Goal: Information Seeking & Learning: Learn about a topic

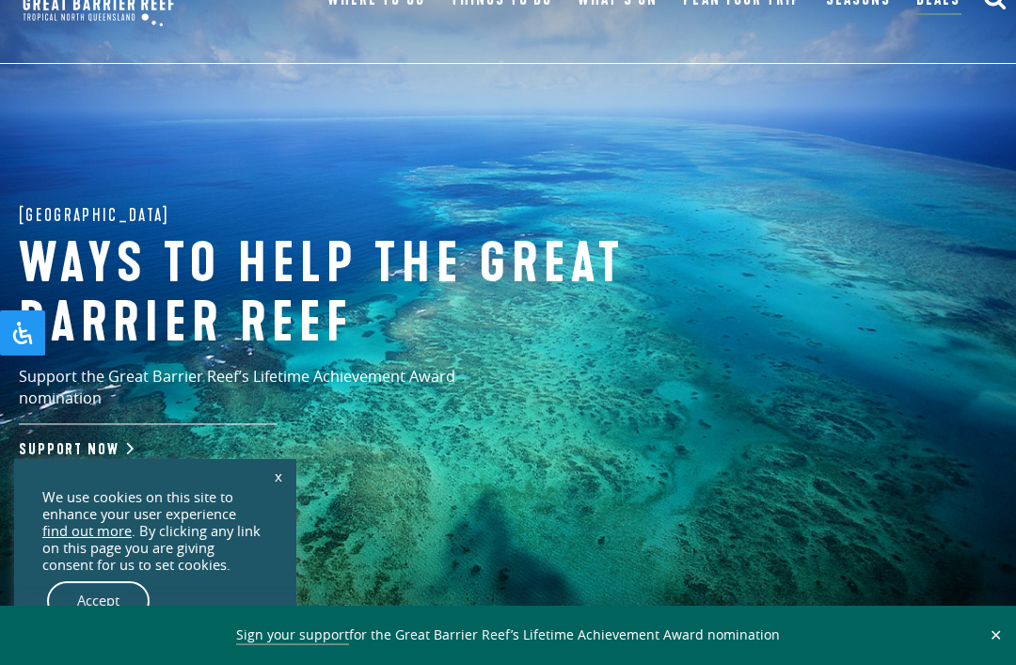
scroll to position [62, 0]
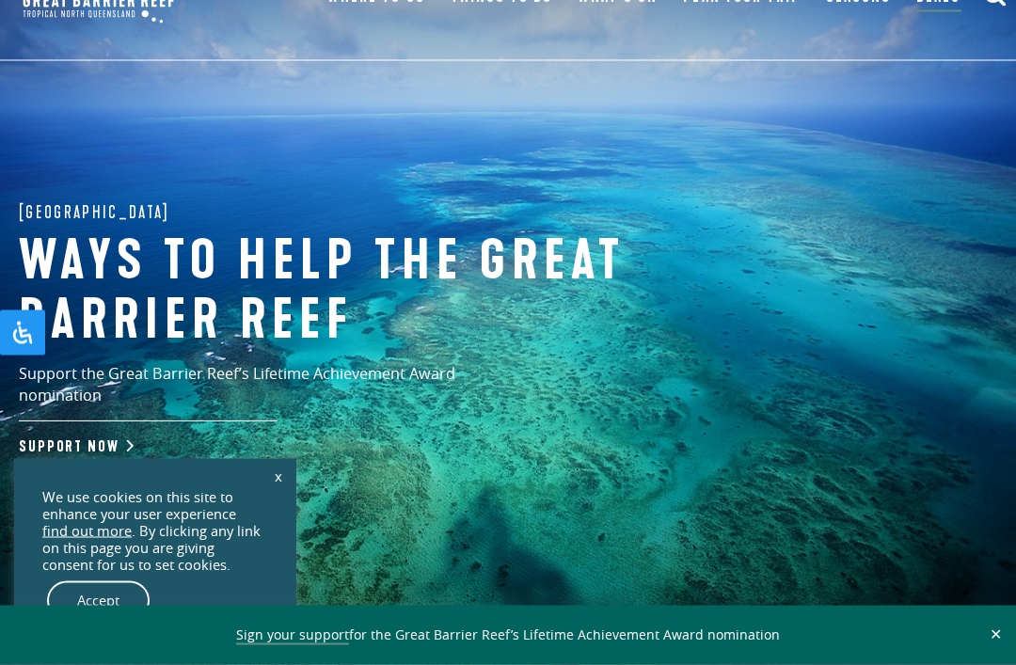
click at [108, 621] on link "Accept" at bounding box center [98, 600] width 103 height 39
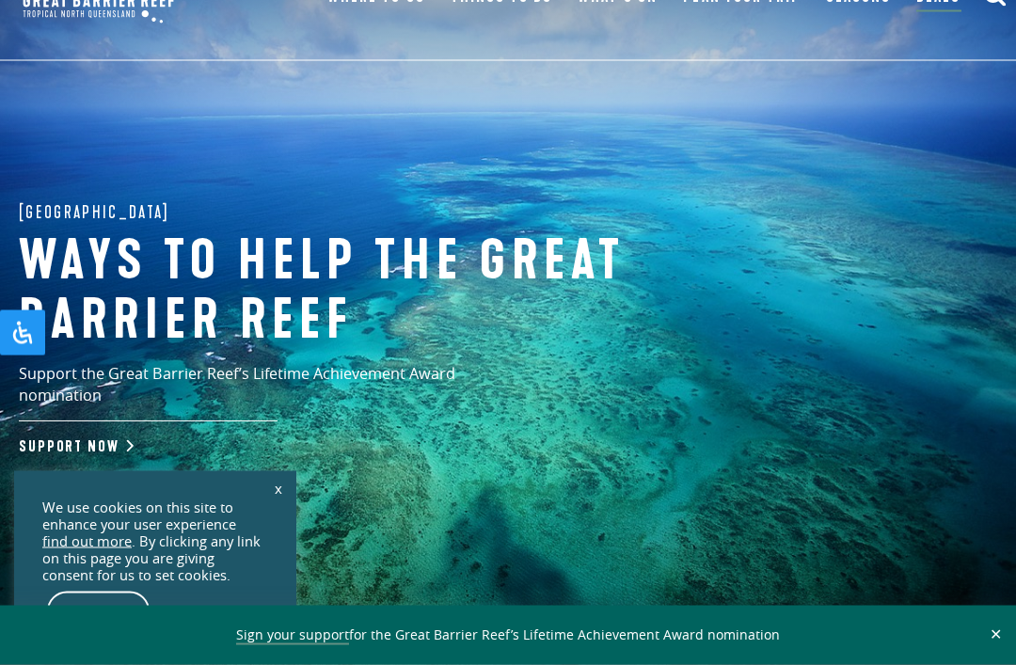
scroll to position [63, 0]
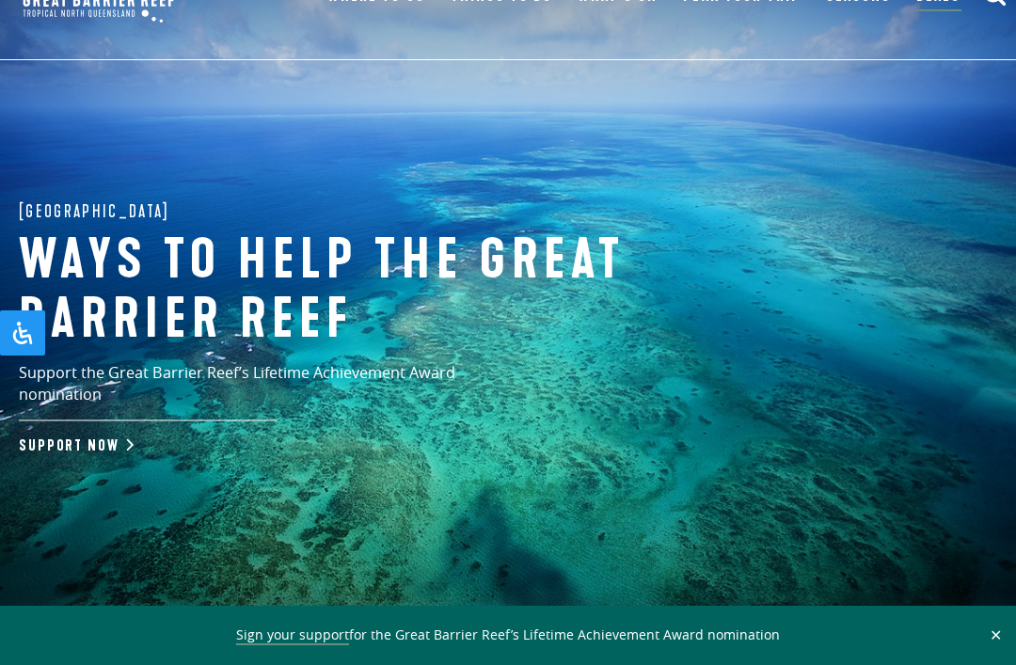
click at [523, 629] on use at bounding box center [507, 633] width 47 height 24
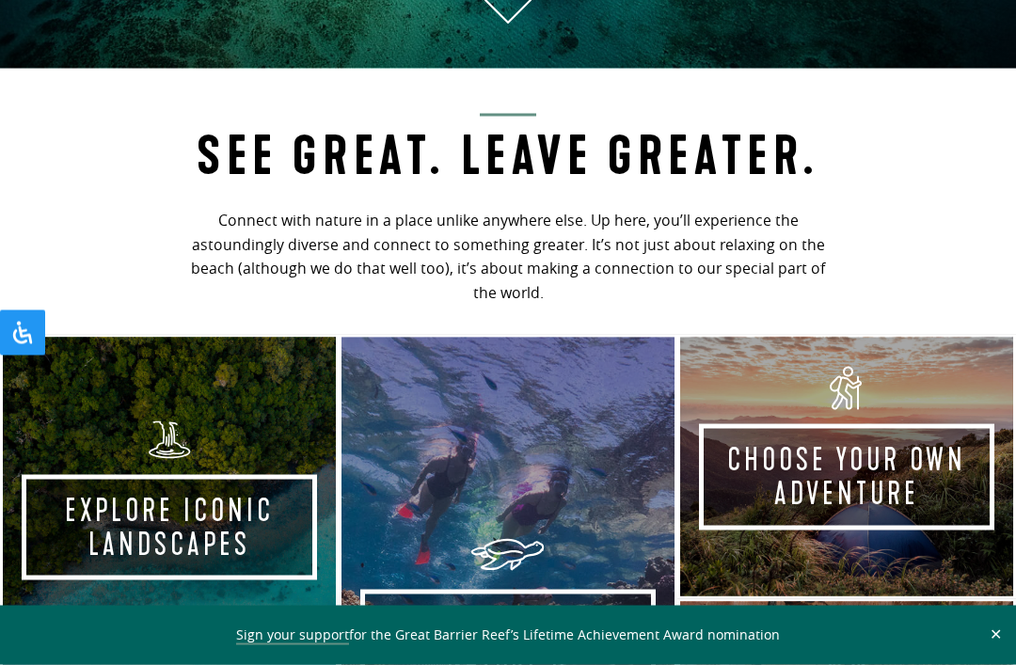
scroll to position [686, 0]
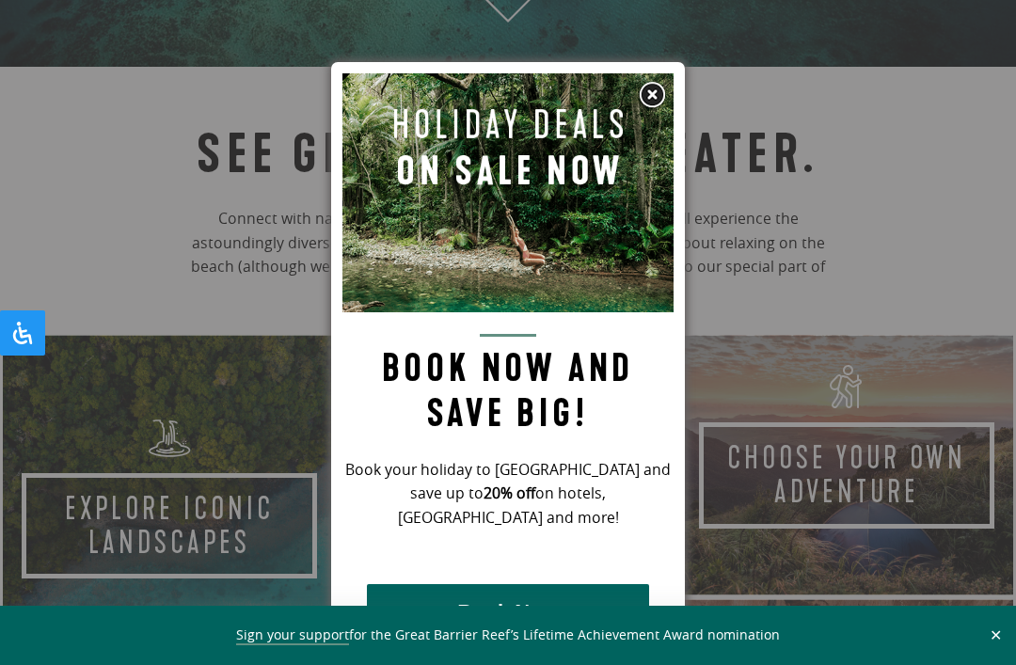
click at [650, 91] on img at bounding box center [652, 95] width 28 height 28
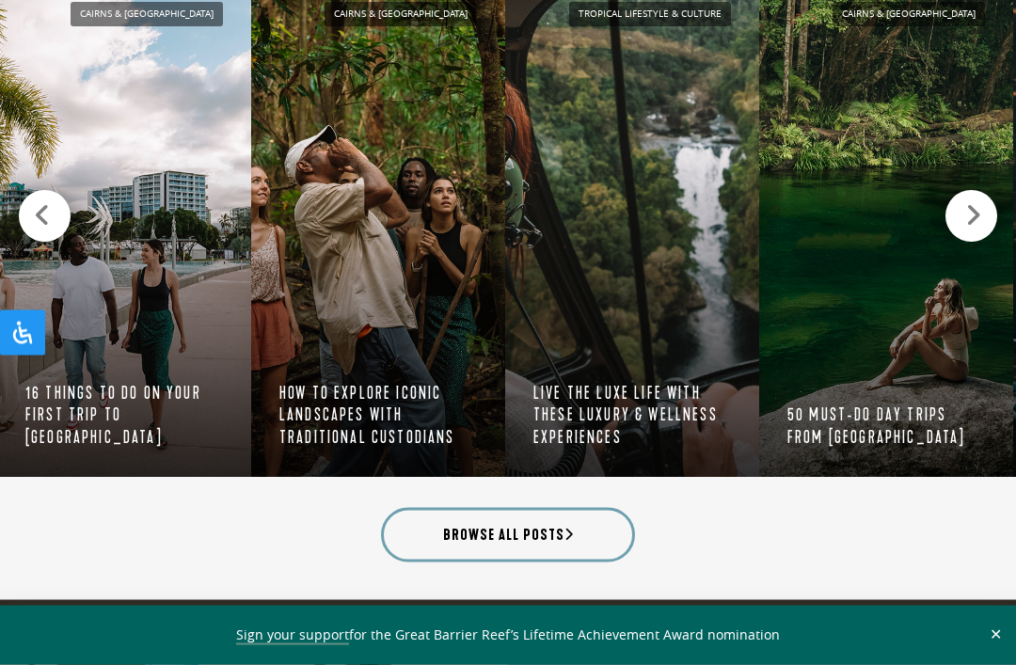
scroll to position [1963, 0]
click at [973, 221] on icon at bounding box center [973, 215] width 16 height 26
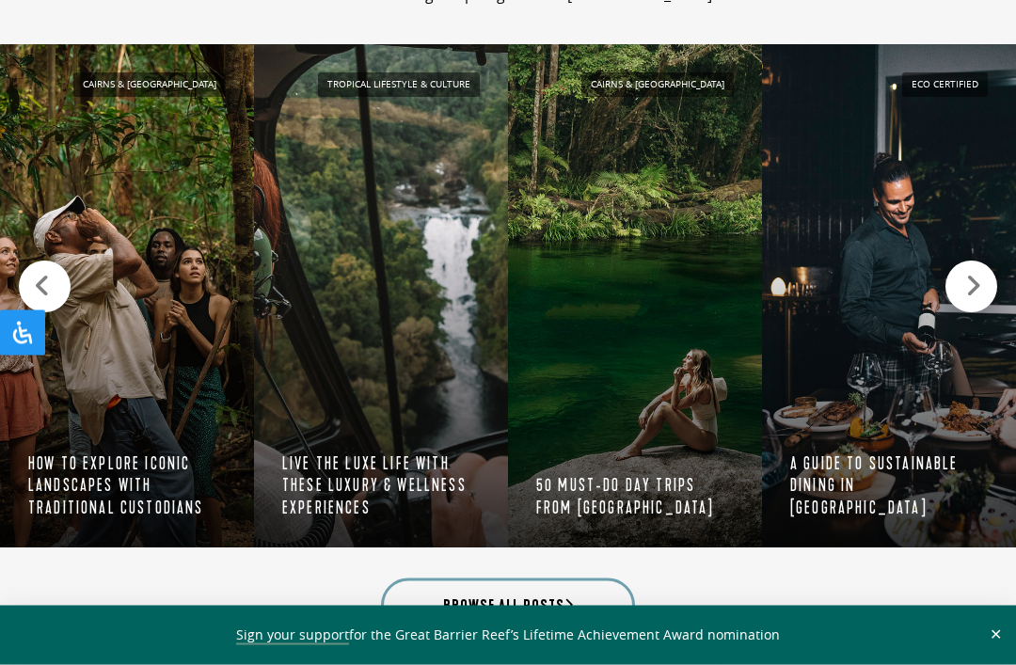
scroll to position [1892, 0]
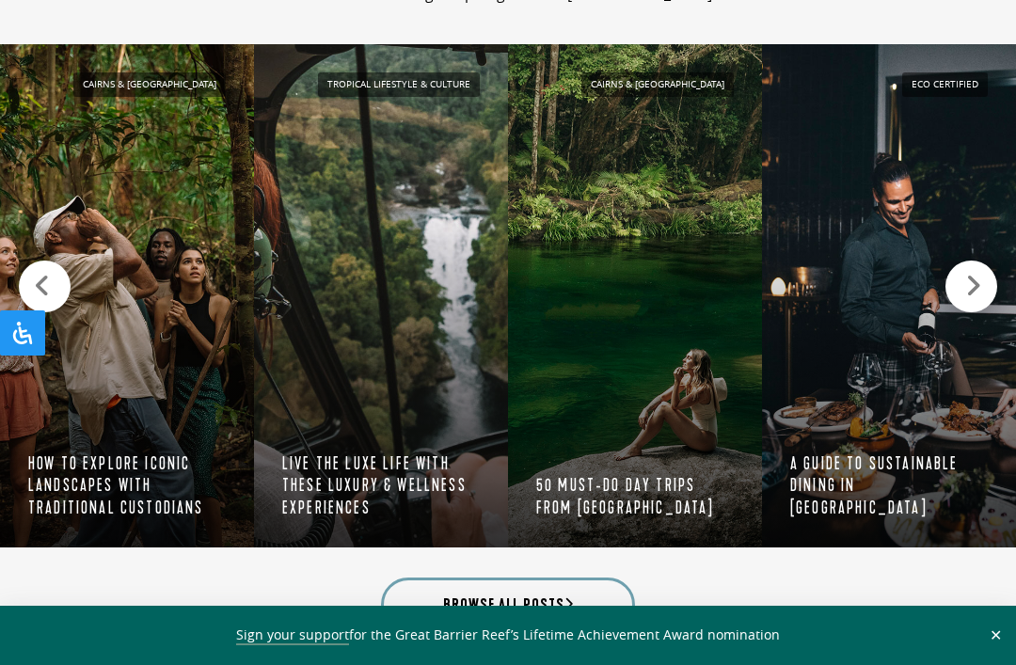
click at [980, 290] on icon at bounding box center [973, 286] width 16 height 26
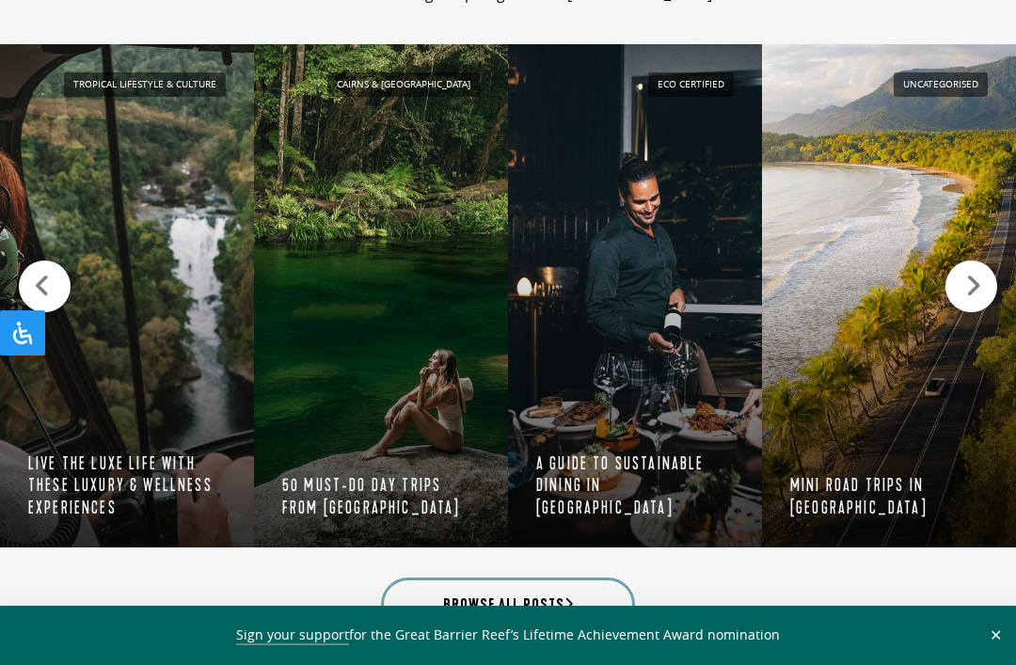
click at [980, 299] on div at bounding box center [971, 286] width 52 height 52
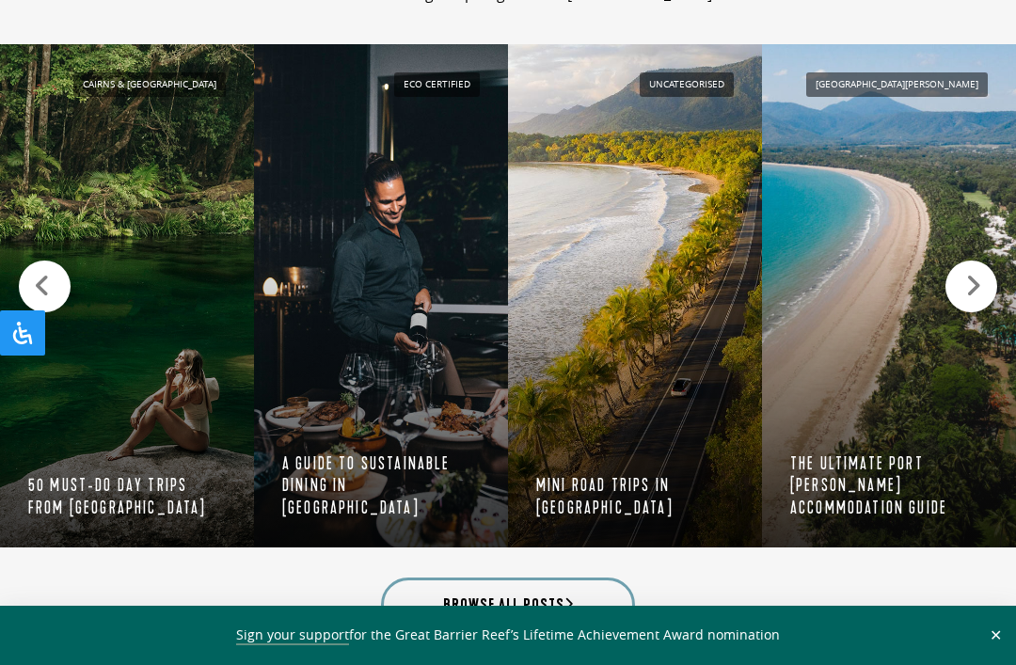
click at [981, 281] on icon at bounding box center [973, 286] width 16 height 26
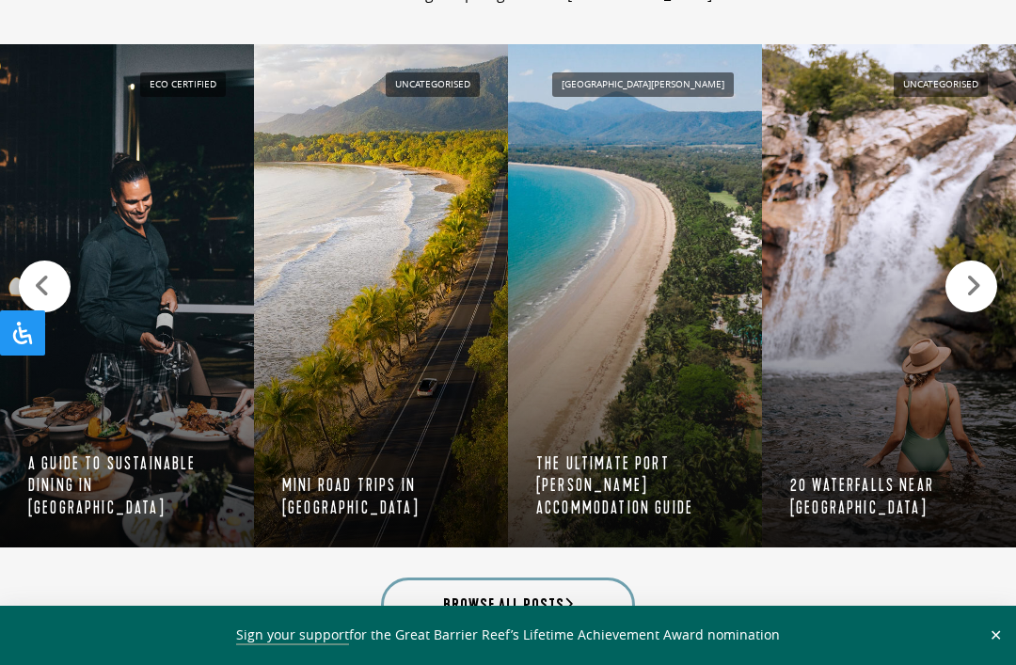
click at [987, 293] on div at bounding box center [971, 286] width 52 height 52
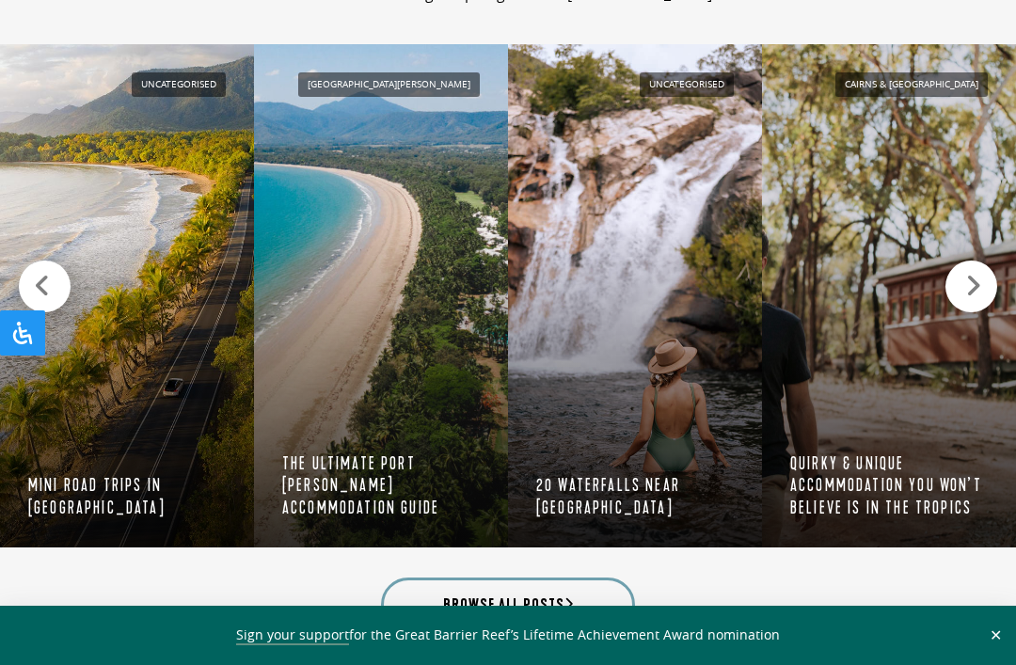
click at [995, 294] on div at bounding box center [971, 286] width 52 height 52
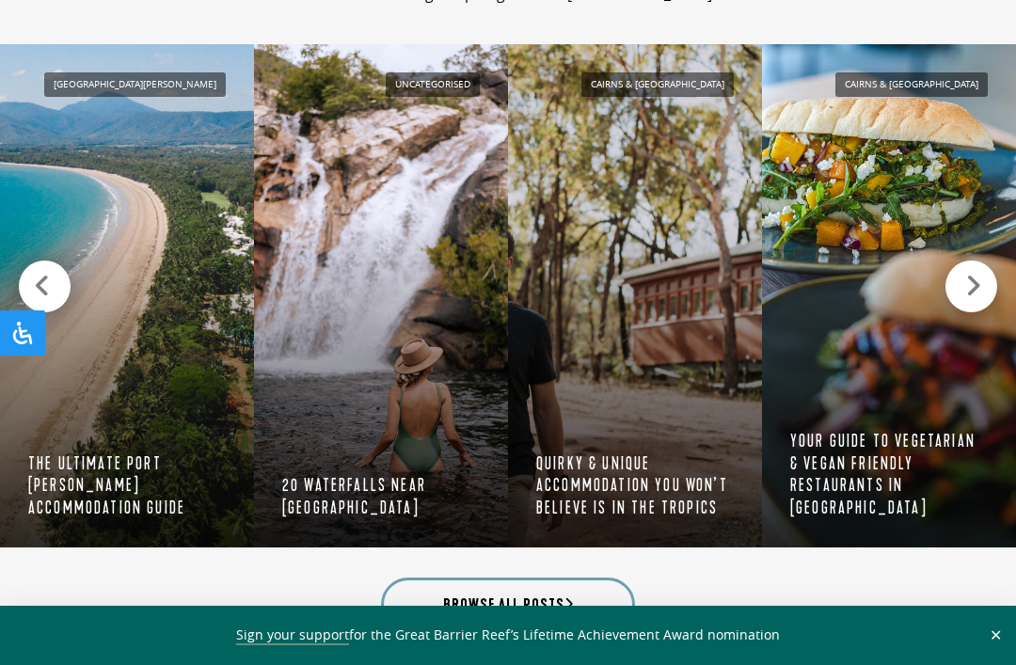
click at [991, 288] on div at bounding box center [971, 286] width 52 height 52
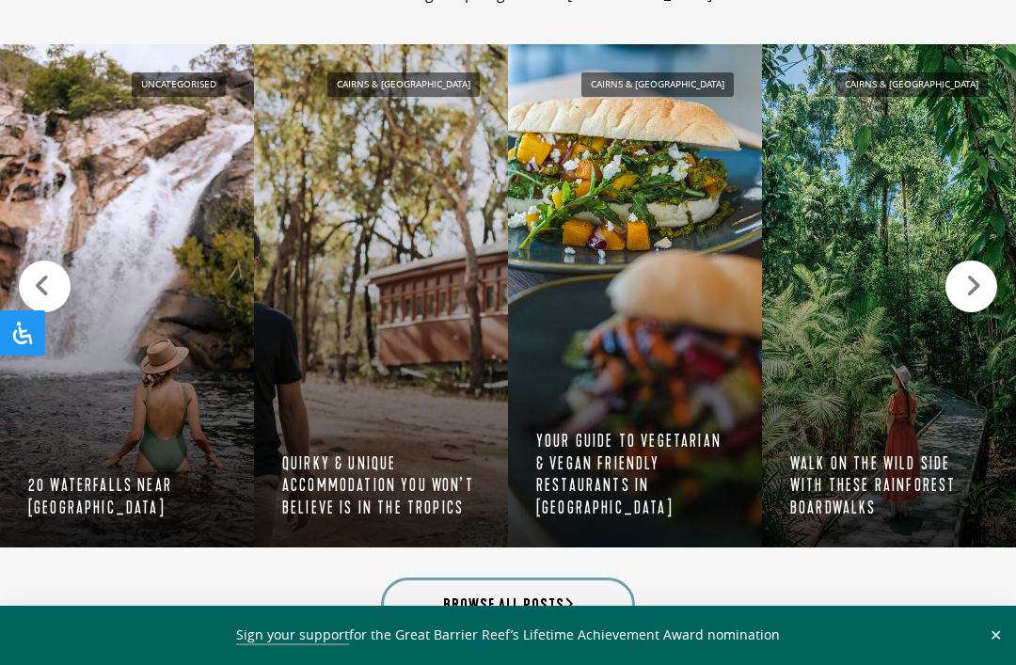
click at [981, 288] on icon at bounding box center [973, 286] width 16 height 26
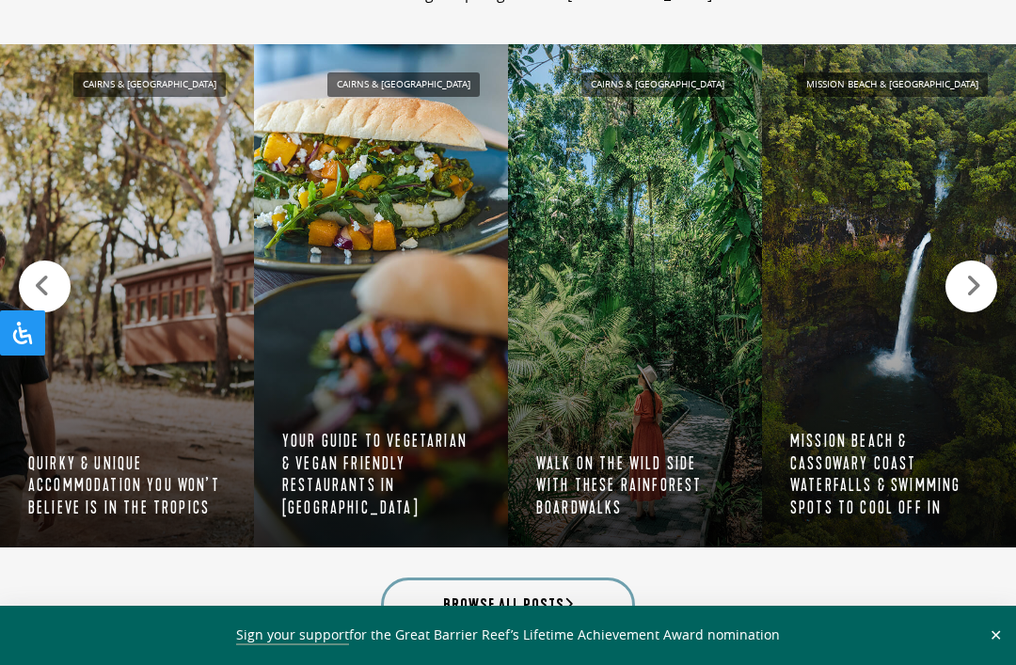
click at [987, 302] on div at bounding box center [971, 286] width 52 height 52
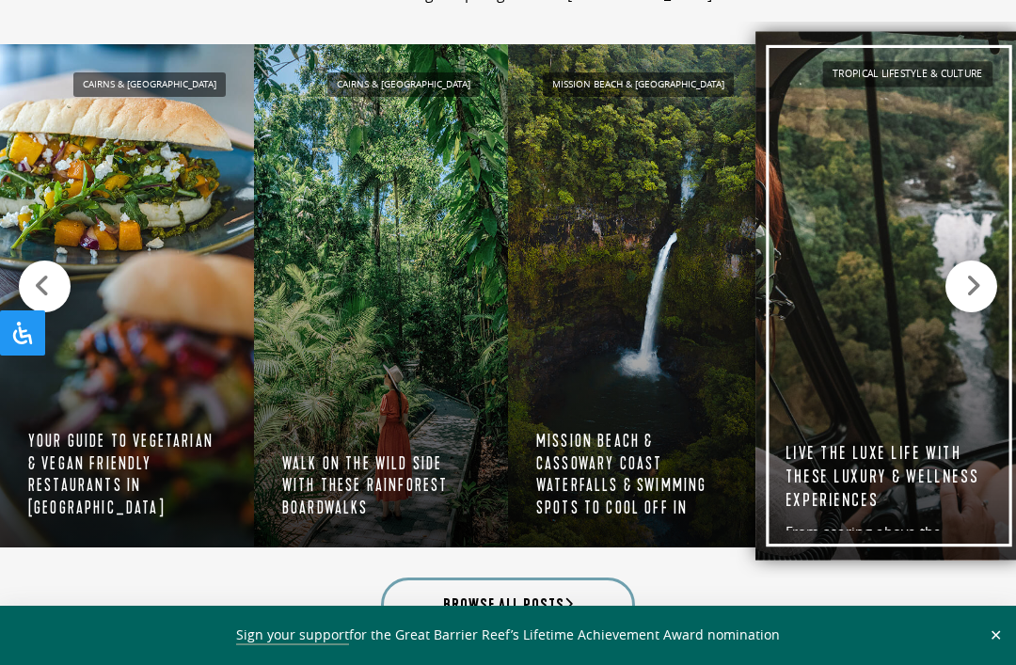
click at [1003, 291] on link "Tropical Lifestyle & Culture Live the luxe life with these luxury & wellness ex…" at bounding box center [888, 296] width 267 height 529
